Goal: Transaction & Acquisition: Purchase product/service

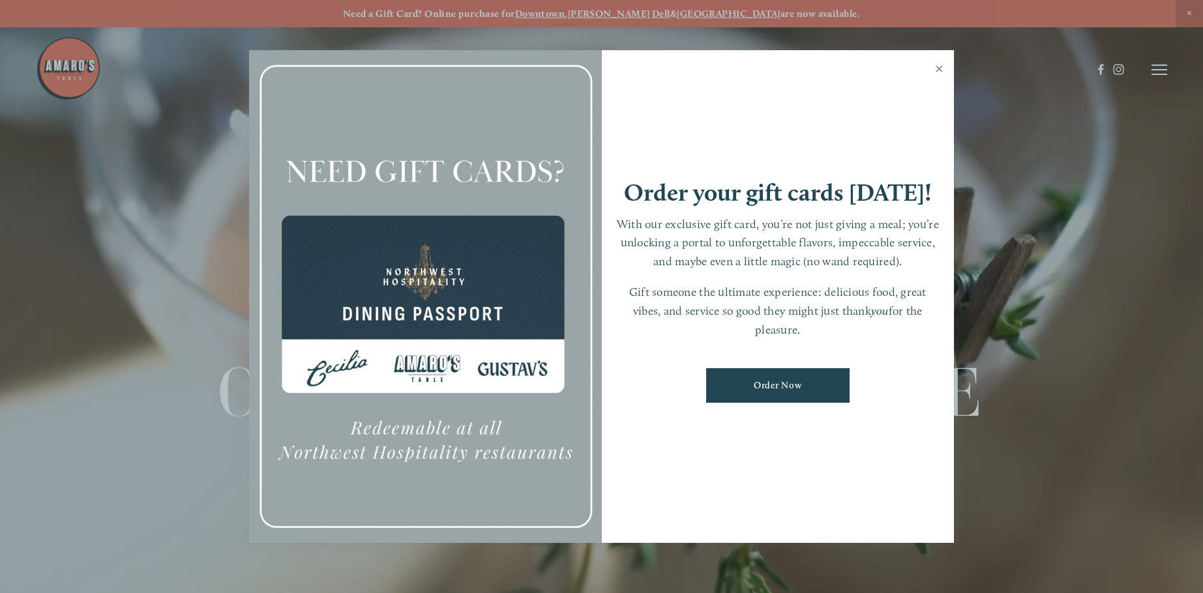
click at [942, 65] on link "Close" at bounding box center [939, 70] width 25 height 37
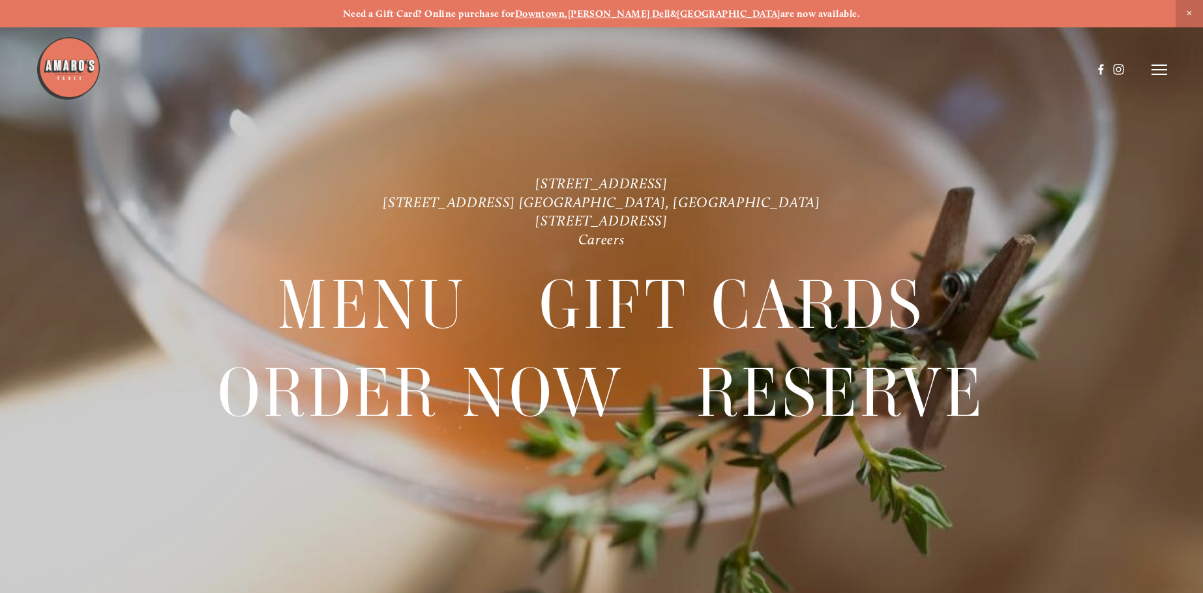
click at [1164, 73] on icon at bounding box center [1160, 70] width 16 height 12
click at [938, 69] on span "Order Now" at bounding box center [943, 69] width 50 height 12
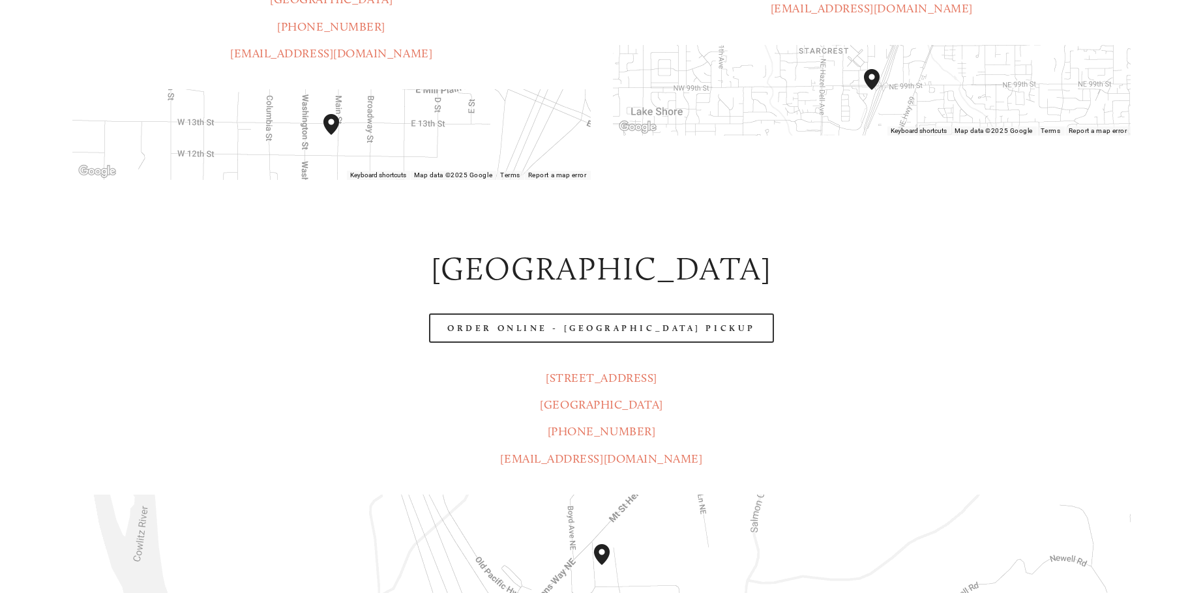
scroll to position [587, 0]
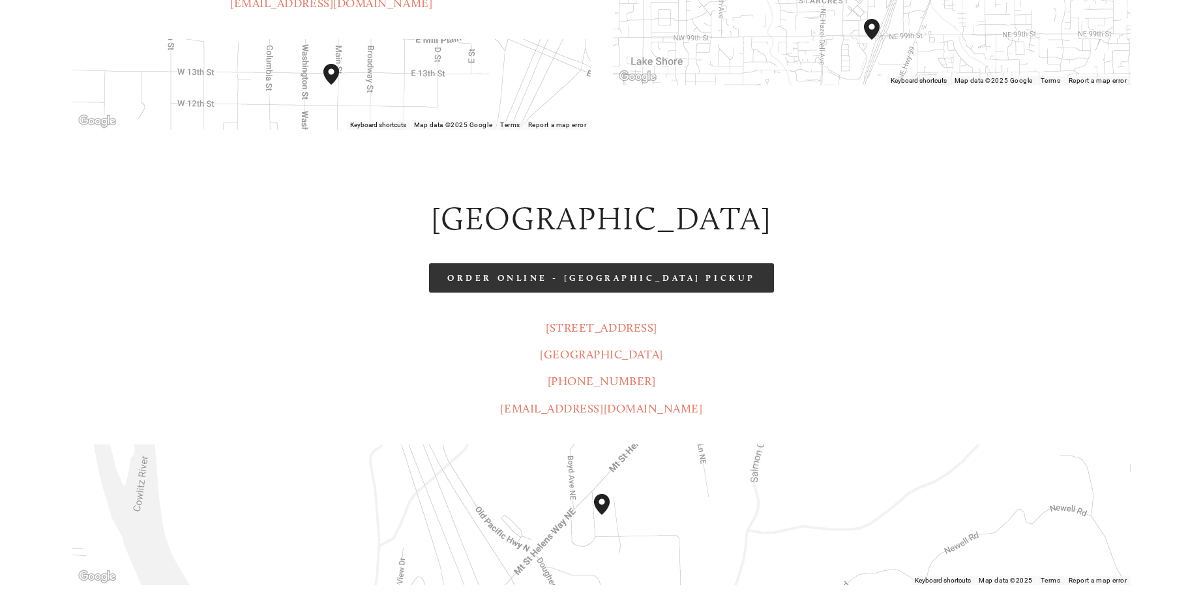
click at [614, 263] on link "Order Online - [GEOGRAPHIC_DATA] Pickup" at bounding box center [601, 277] width 344 height 29
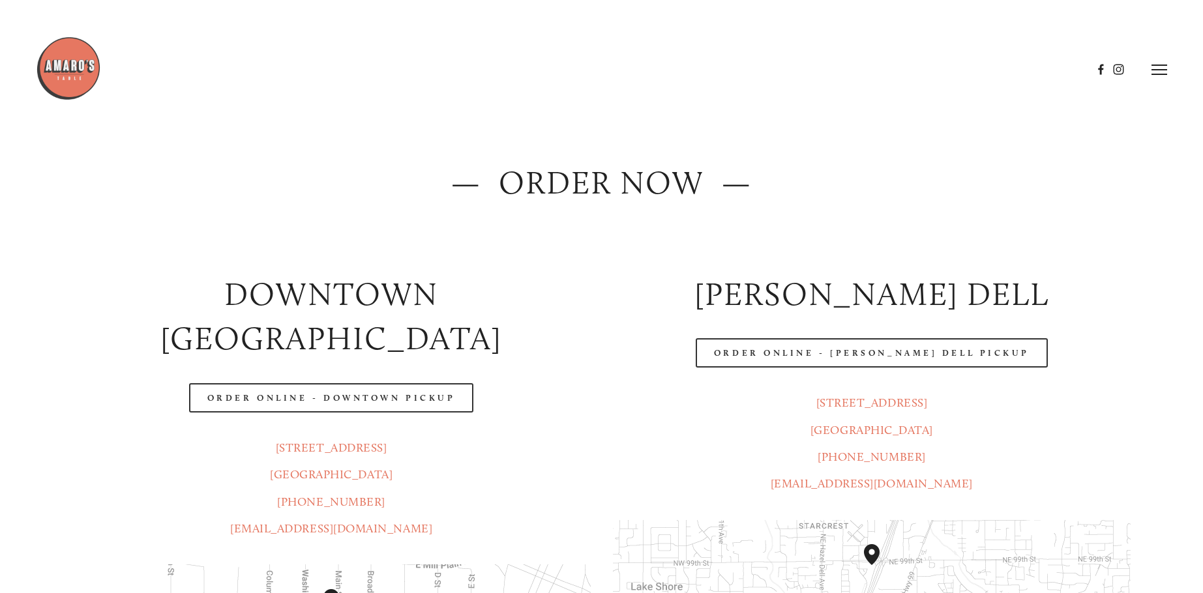
scroll to position [0, 0]
